Goal: Obtain resource: Download file/media

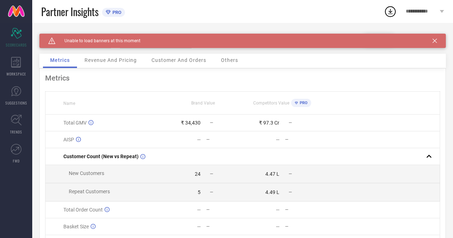
click at [437, 40] on icon at bounding box center [435, 41] width 4 height 4
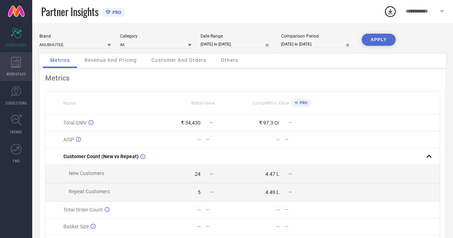
click at [10, 62] on div "WORKSPACE" at bounding box center [16, 66] width 32 height 29
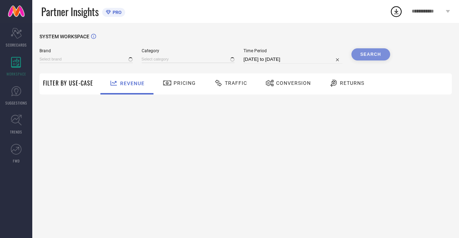
type input "ANUBHUTEE"
type input "All"
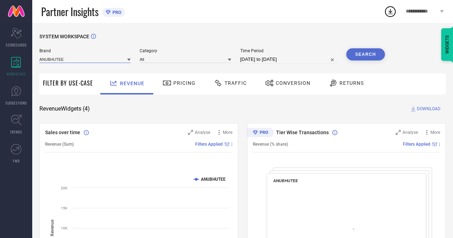
click at [88, 61] on input at bounding box center [84, 60] width 91 height 8
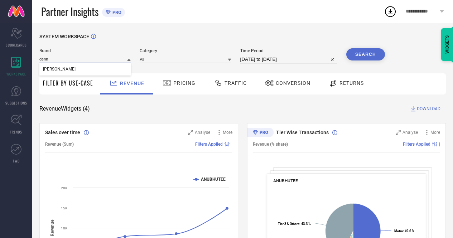
type input "denn"
click at [84, 66] on div "[PERSON_NAME]" at bounding box center [84, 69] width 91 height 12
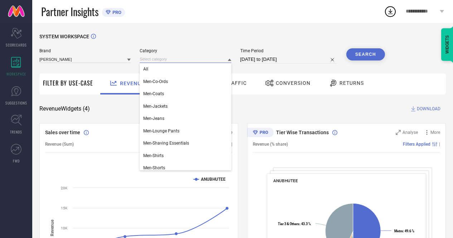
click at [153, 59] on input at bounding box center [185, 60] width 91 height 8
click at [150, 68] on div "All" at bounding box center [185, 69] width 91 height 12
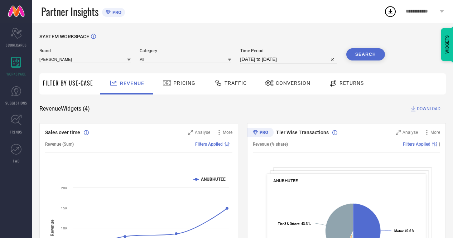
select select "7"
select select "2025"
select select "8"
select select "2025"
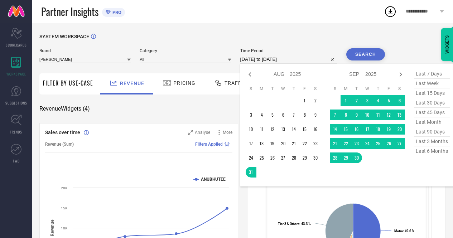
click at [303, 59] on input "[DATE] to [DATE]" at bounding box center [288, 59] width 97 height 9
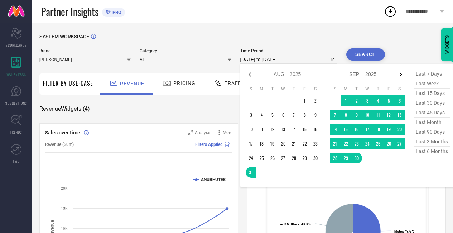
click at [400, 72] on icon at bounding box center [401, 74] width 9 height 9
select select "8"
select select "2025"
select select "9"
select select "2025"
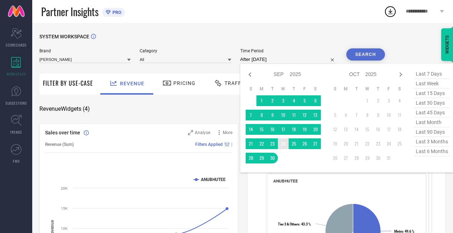
click at [285, 145] on td "24" at bounding box center [283, 143] width 11 height 11
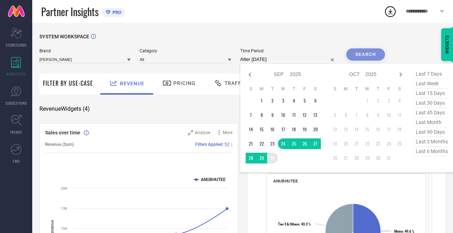
type input "[DATE] to [DATE]"
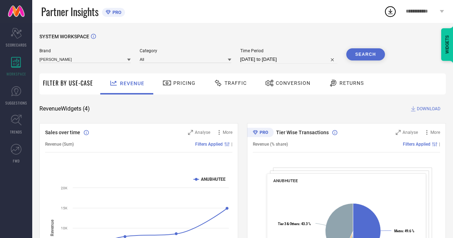
click at [280, 86] on span "Conversion" at bounding box center [293, 83] width 35 height 6
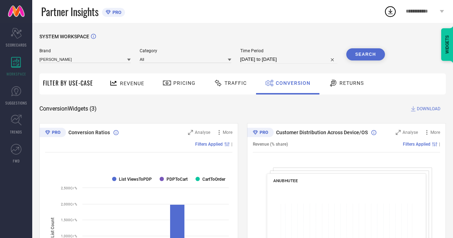
click at [243, 83] on span "Traffic" at bounding box center [236, 83] width 22 height 6
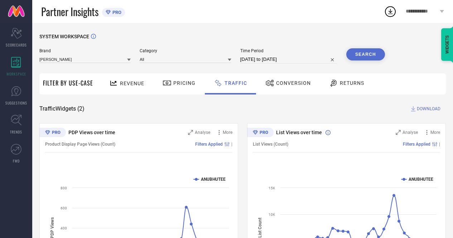
click at [358, 53] on button "Search" at bounding box center [365, 54] width 39 height 12
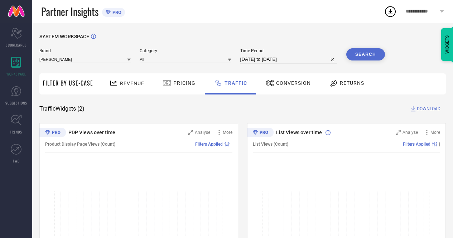
click at [418, 111] on span "DOWNLOAD" at bounding box center [429, 108] width 24 height 7
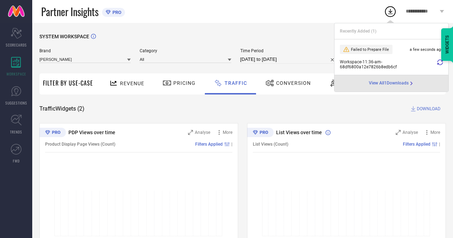
click at [395, 84] on span "View All 1 Downloads" at bounding box center [389, 84] width 40 height 6
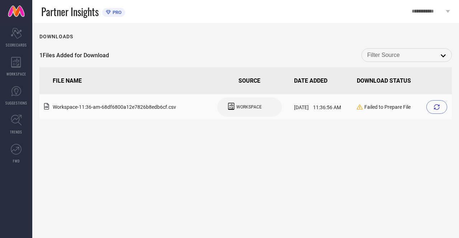
click at [436, 104] on div at bounding box center [436, 107] width 21 height 14
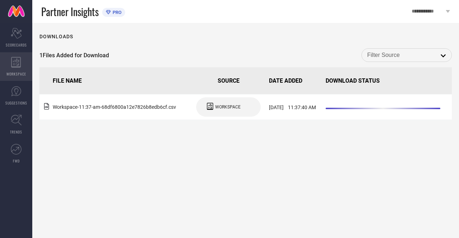
click at [9, 64] on div "WORKSPACE" at bounding box center [16, 66] width 32 height 29
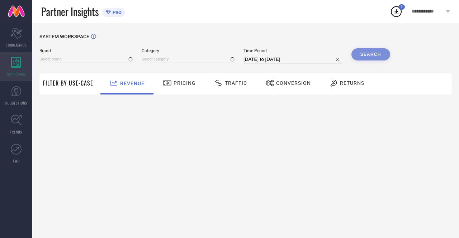
type input "ANUBHUTEE"
type input "All"
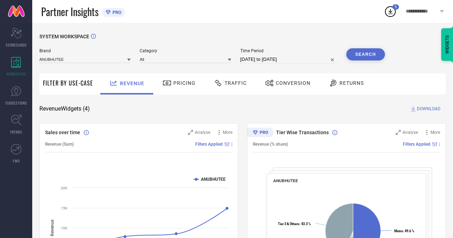
click at [86, 60] on input at bounding box center [84, 60] width 91 height 8
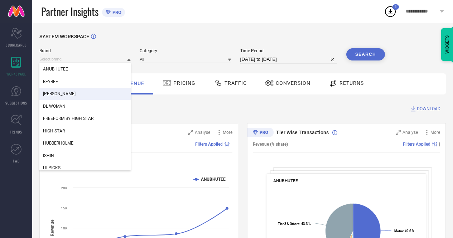
click at [64, 95] on span "[PERSON_NAME]" at bounding box center [59, 93] width 33 height 5
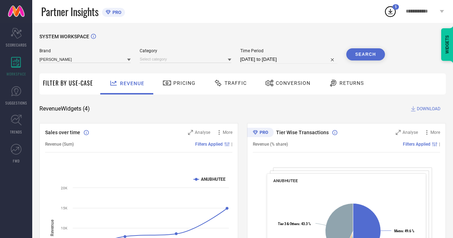
click at [237, 84] on span "Traffic" at bounding box center [236, 83] width 22 height 6
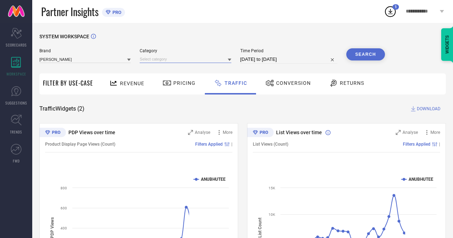
click at [192, 57] on input at bounding box center [185, 60] width 91 height 8
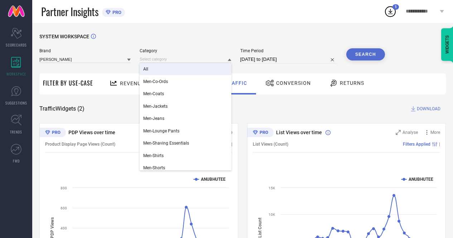
click at [165, 73] on div "All" at bounding box center [185, 69] width 91 height 12
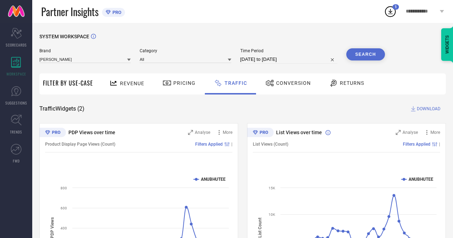
click at [275, 60] on input "[DATE] to [DATE]" at bounding box center [288, 59] width 97 height 9
select select "7"
select select "2025"
select select "8"
select select "2025"
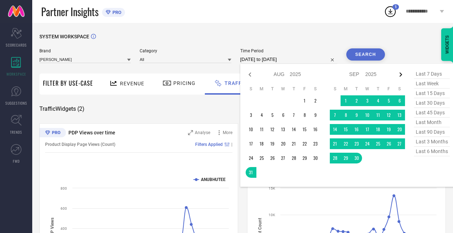
click at [401, 76] on icon at bounding box center [400, 74] width 3 height 4
select select "8"
select select "2025"
select select "9"
select select "2025"
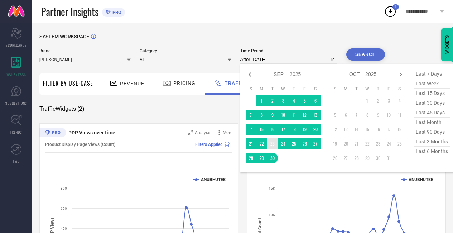
click at [273, 145] on td "23" at bounding box center [272, 143] width 11 height 11
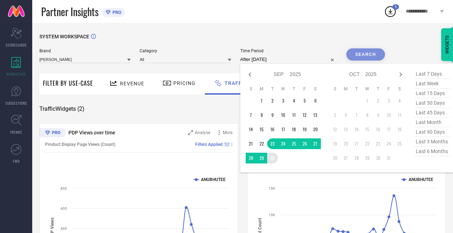
type input "[DATE] to [DATE]"
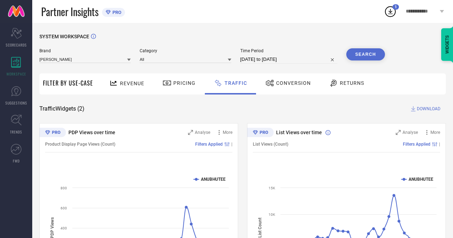
click at [355, 58] on button "Search" at bounding box center [365, 54] width 39 height 12
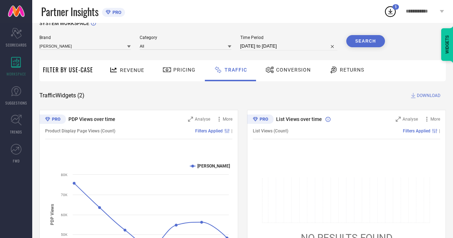
scroll to position [4, 0]
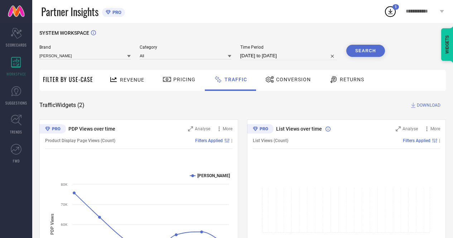
click at [289, 80] on span "Conversion" at bounding box center [293, 80] width 35 height 6
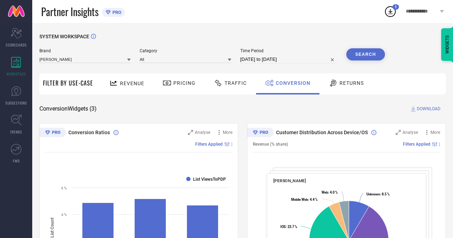
click at [371, 59] on button "Search" at bounding box center [365, 54] width 39 height 12
click at [422, 111] on span "DOWNLOAD" at bounding box center [429, 108] width 24 height 7
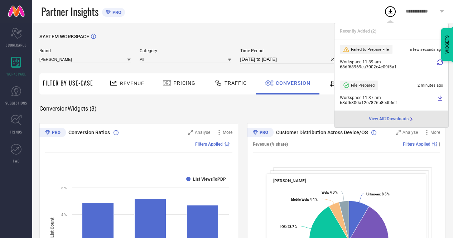
click at [440, 66] on div at bounding box center [440, 64] width 6 height 10
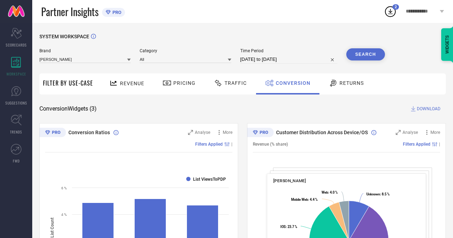
click at [395, 9] on span "2" at bounding box center [396, 7] width 2 height 5
click at [441, 61] on div "WIDGETS" at bounding box center [447, 44] width 12 height 33
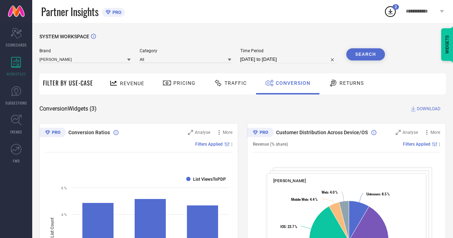
click at [392, 8] on icon at bounding box center [390, 11] width 13 height 13
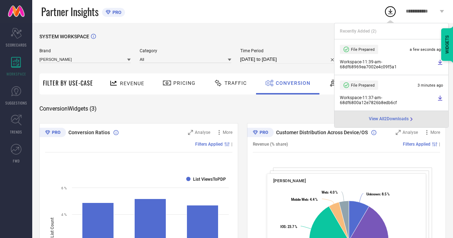
click at [440, 63] on icon at bounding box center [440, 62] width 4 height 5
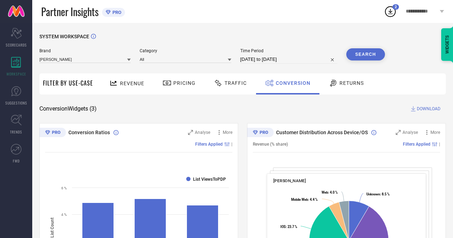
click at [226, 77] on div "Traffic" at bounding box center [230, 83] width 37 height 12
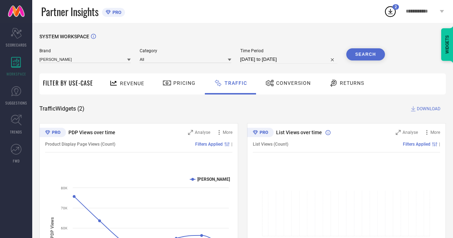
scroll to position [2, 0]
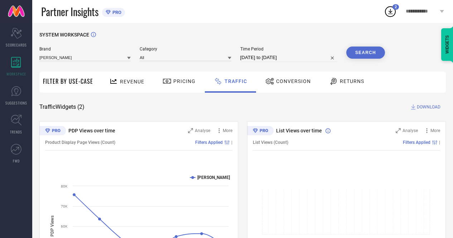
click at [352, 54] on button "Search" at bounding box center [365, 53] width 39 height 12
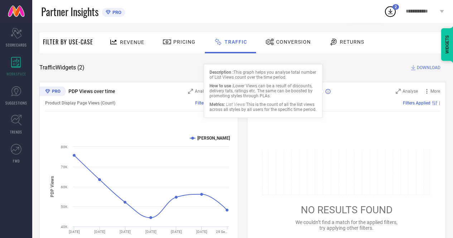
scroll to position [75, 0]
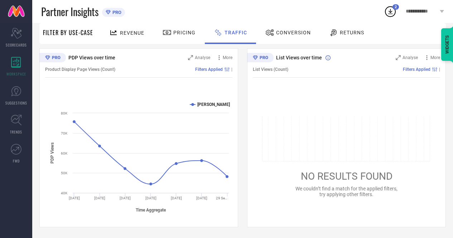
click at [260, 57] on icon at bounding box center [264, 57] width 8 height 3
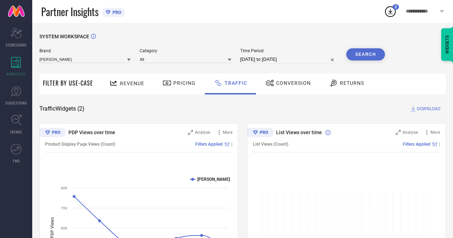
click at [281, 80] on span "Conversion" at bounding box center [293, 83] width 35 height 6
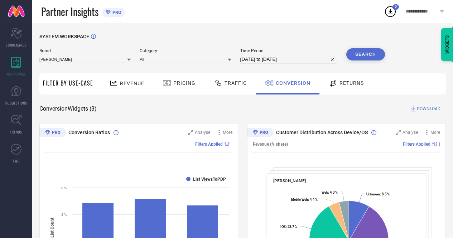
click at [242, 84] on span "Traffic" at bounding box center [236, 83] width 22 height 6
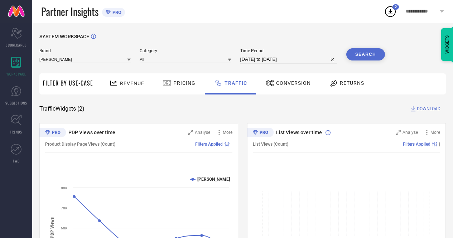
click at [390, 14] on icon at bounding box center [390, 11] width 5 height 5
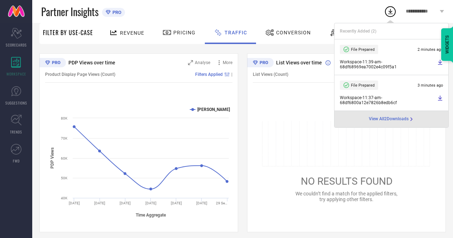
scroll to position [71, 0]
click at [402, 119] on span "View All 2 Downloads" at bounding box center [389, 119] width 40 height 6
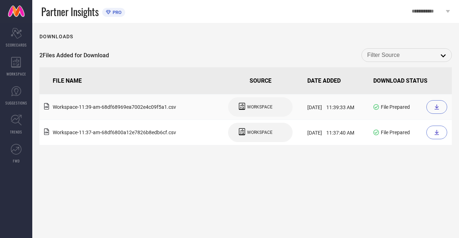
click at [433, 111] on div at bounding box center [436, 107] width 21 height 14
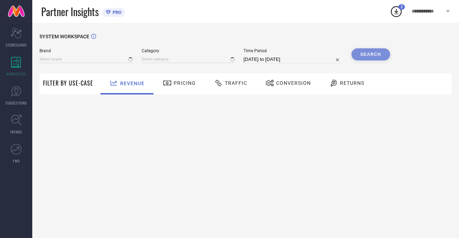
type input "ANUBHUTEE"
type input "All"
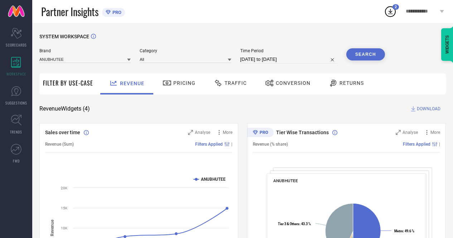
click at [231, 86] on span "Traffic" at bounding box center [236, 83] width 22 height 6
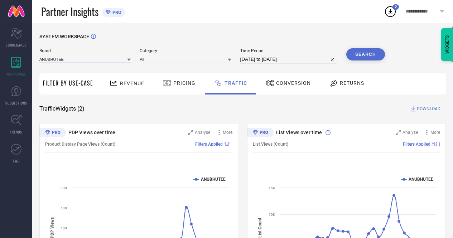
click at [122, 59] on input at bounding box center [84, 60] width 91 height 8
type input "[PERSON_NAME]"
click at [117, 64] on div "[PERSON_NAME]" at bounding box center [84, 69] width 91 height 12
click at [203, 53] on span "Category" at bounding box center [185, 50] width 91 height 5
click at [198, 58] on input at bounding box center [185, 60] width 91 height 8
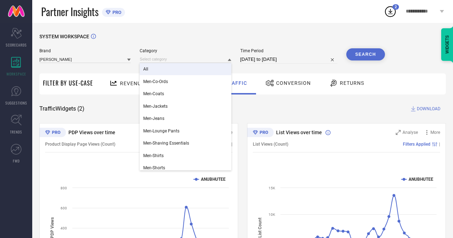
click at [174, 71] on div "All" at bounding box center [185, 69] width 91 height 12
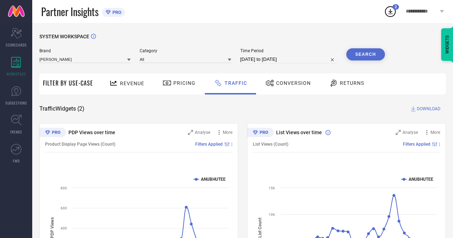
click at [358, 53] on button "Search" at bounding box center [365, 54] width 39 height 12
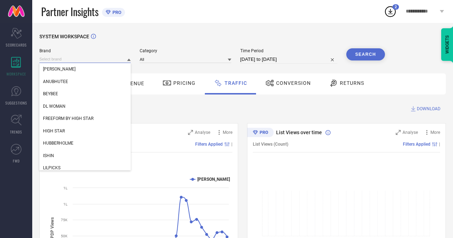
click at [73, 62] on input at bounding box center [84, 60] width 91 height 8
click at [64, 103] on div "DL WOMAN" at bounding box center [84, 106] width 91 height 12
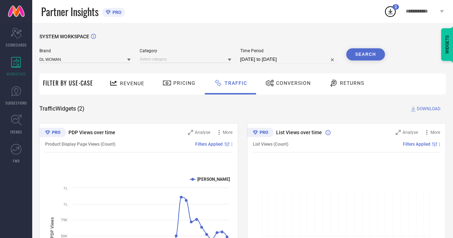
click at [355, 58] on button "Search" at bounding box center [365, 54] width 39 height 12
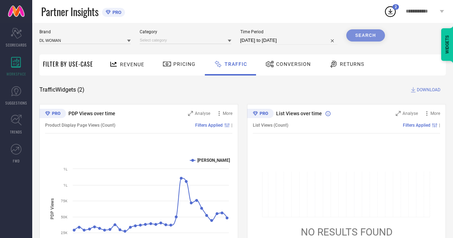
scroll to position [18, 0]
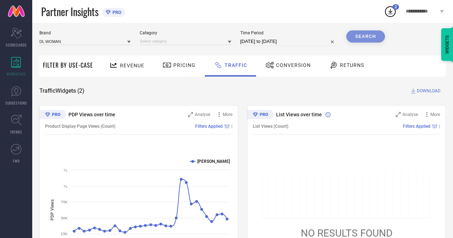
click at [149, 34] on span "Category" at bounding box center [185, 32] width 91 height 5
click at [149, 43] on input at bounding box center [185, 42] width 91 height 8
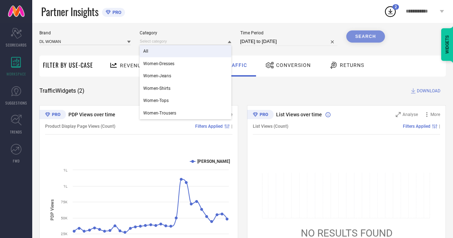
click at [149, 51] on div "All" at bounding box center [185, 51] width 91 height 12
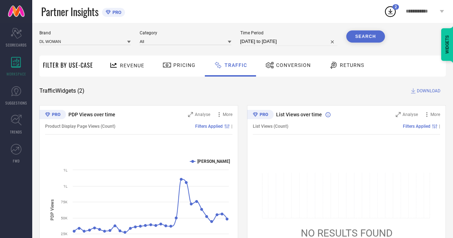
click at [370, 37] on button "Search" at bounding box center [365, 36] width 39 height 12
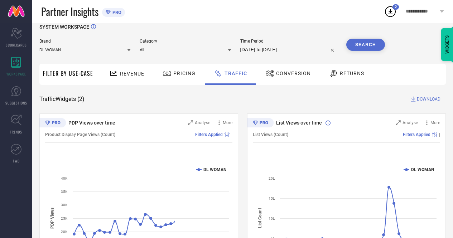
scroll to position [0, 0]
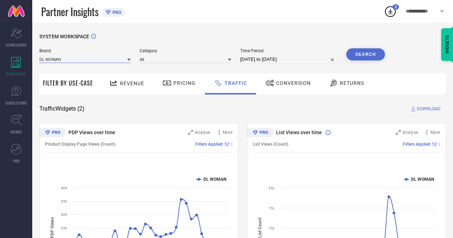
click at [82, 61] on input at bounding box center [84, 60] width 91 height 8
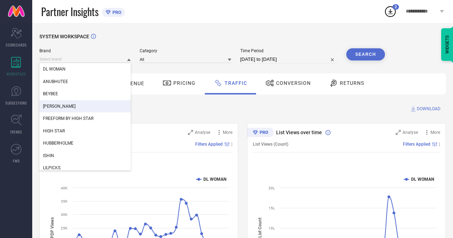
click at [66, 107] on span "[PERSON_NAME]" at bounding box center [59, 106] width 33 height 5
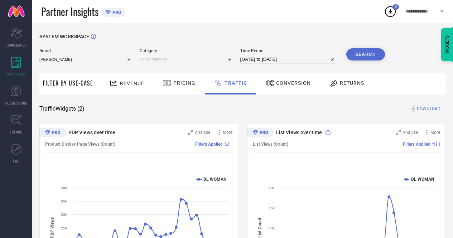
click at [187, 66] on div "Brand [PERSON_NAME] Category Time Period [DATE] to [DATE] Search" at bounding box center [212, 58] width 346 height 21
click at [181, 62] on input at bounding box center [185, 60] width 91 height 8
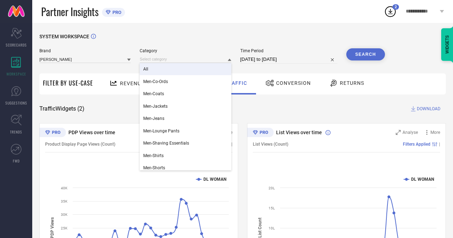
click at [166, 68] on div "All" at bounding box center [185, 69] width 91 height 12
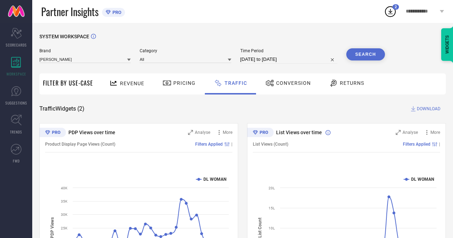
click at [368, 55] on button "Search" at bounding box center [365, 54] width 39 height 12
